Goal: Information Seeking & Learning: Learn about a topic

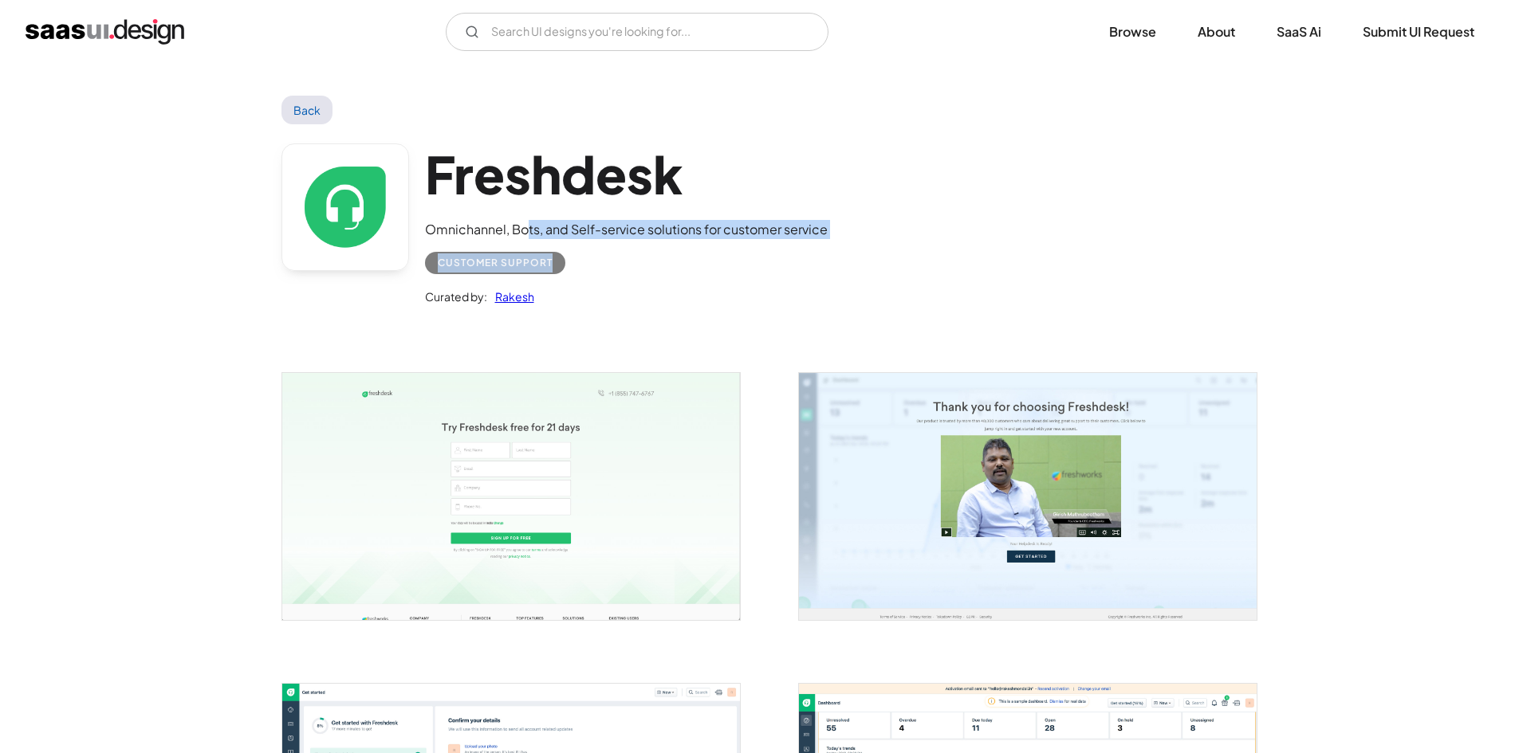
drag, startPoint x: 528, startPoint y: 224, endPoint x: 937, endPoint y: 262, distance: 410.8
click at [937, 262] on div "Freshdesk Omnichannel, Bots, and Self-service solutions for customer service Cu…" at bounding box center [759, 228] width 957 height 208
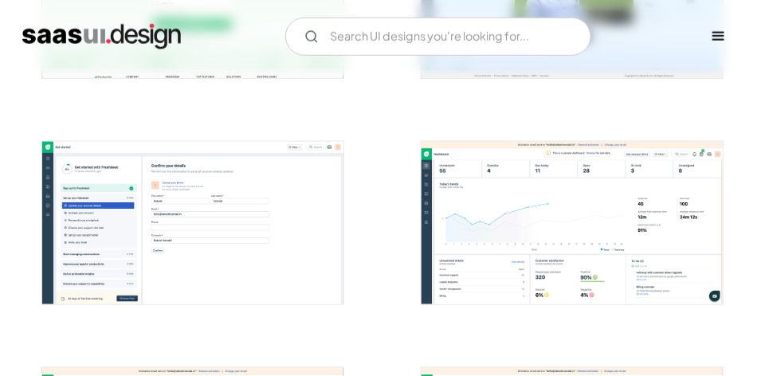
scroll to position [427, 0]
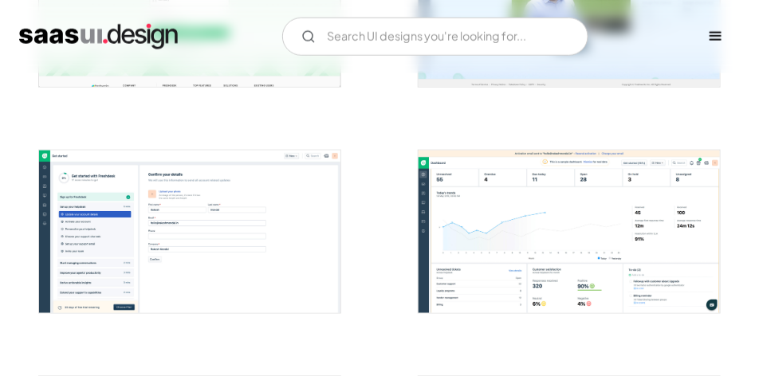
click at [277, 230] on img "open lightbox" at bounding box center [189, 232] width 301 height 163
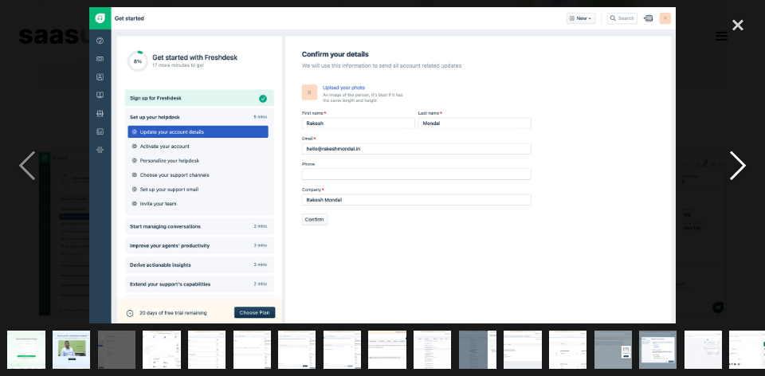
click at [738, 155] on div "next image" at bounding box center [738, 165] width 54 height 316
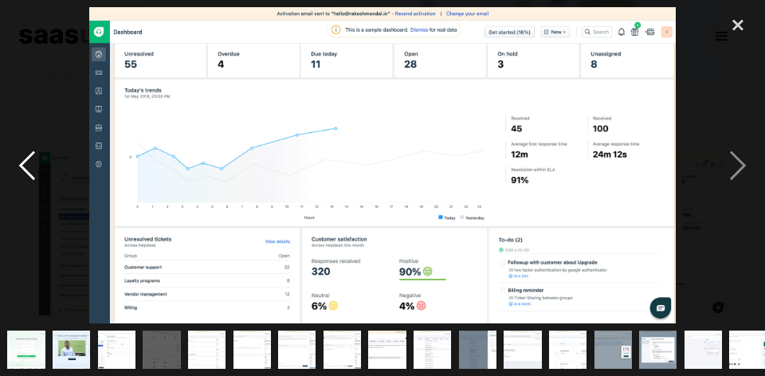
click at [20, 157] on div "previous image" at bounding box center [27, 165] width 54 height 316
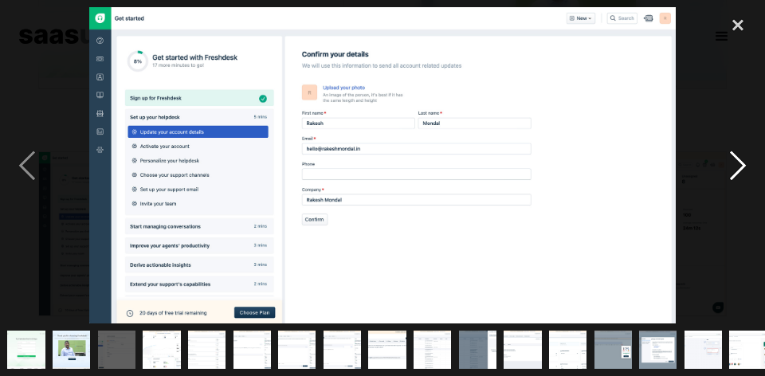
click at [721, 180] on div "next image" at bounding box center [738, 165] width 54 height 316
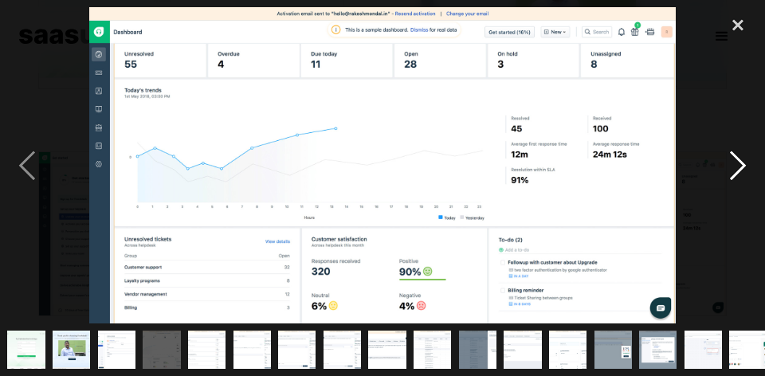
click at [733, 169] on div "next image" at bounding box center [738, 165] width 54 height 316
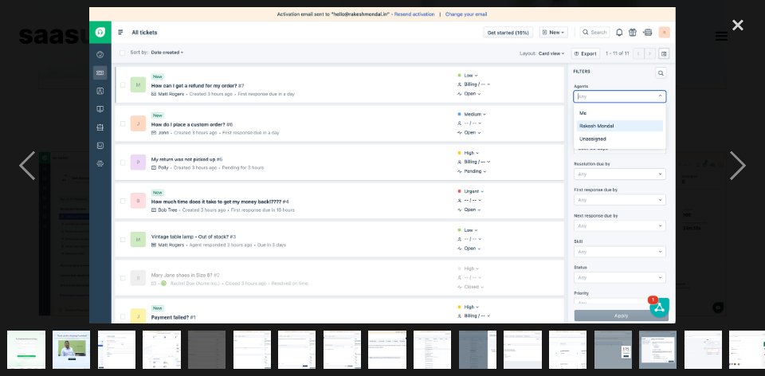
click at [259, 108] on img at bounding box center [382, 165] width 586 height 316
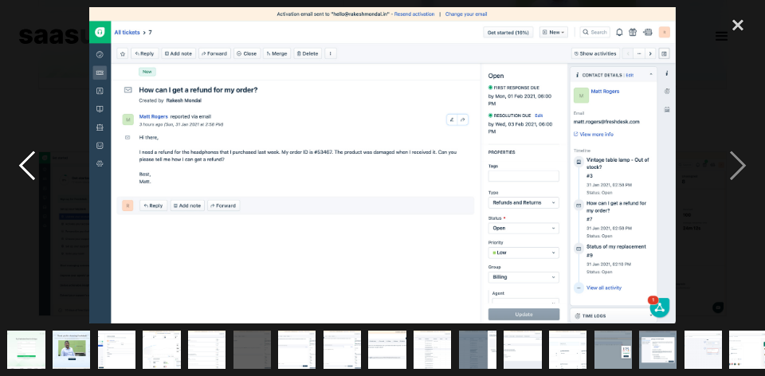
click at [23, 169] on div "previous image" at bounding box center [27, 165] width 54 height 316
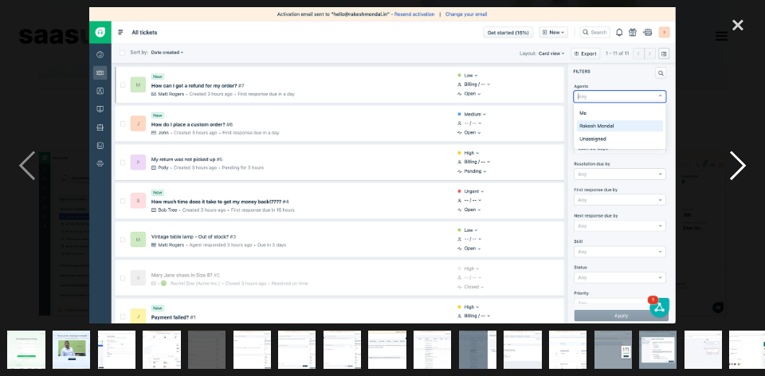
click at [746, 159] on div "next image" at bounding box center [738, 165] width 54 height 316
